Goal: Transaction & Acquisition: Purchase product/service

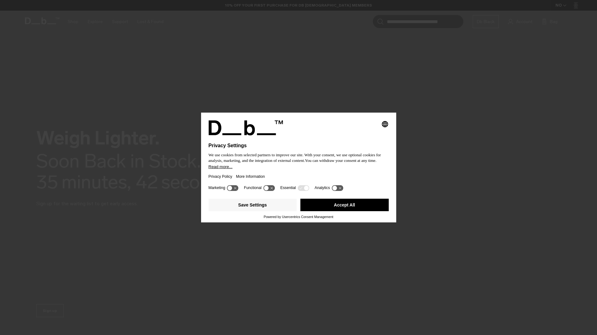
click at [319, 201] on button "Accept All" at bounding box center [344, 205] width 88 height 12
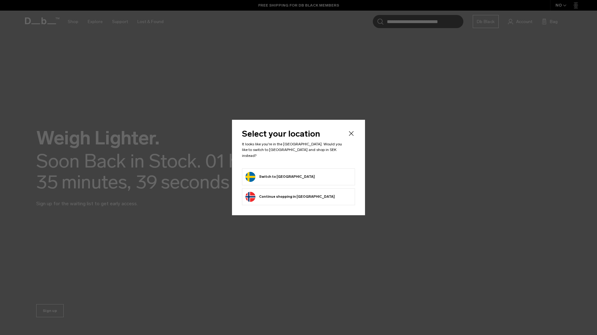
click at [351, 135] on icon "Close" at bounding box center [350, 133] width 7 height 7
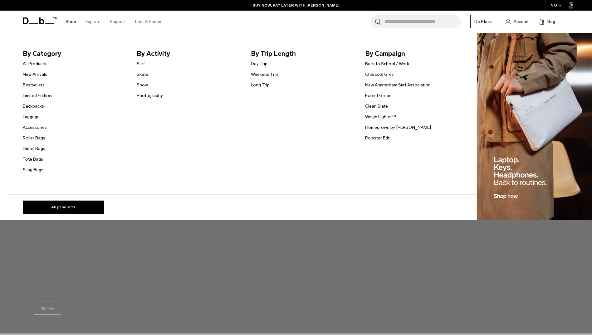
click at [40, 116] on link "Luggage" at bounding box center [31, 117] width 17 height 7
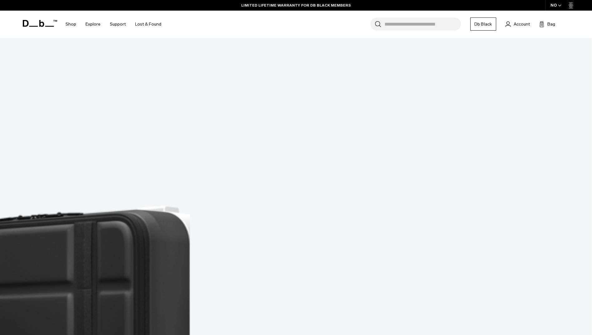
scroll to position [781, 0]
